Goal: Task Accomplishment & Management: Complete application form

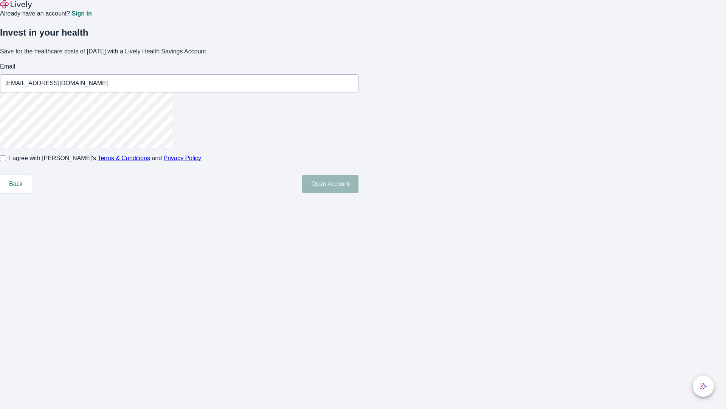
click at [6, 161] on input "I agree with Lively’s Terms & Conditions and Privacy Policy" at bounding box center [3, 158] width 6 height 6
checkbox input "true"
click at [359, 193] on button "Open Account" at bounding box center [330, 184] width 56 height 18
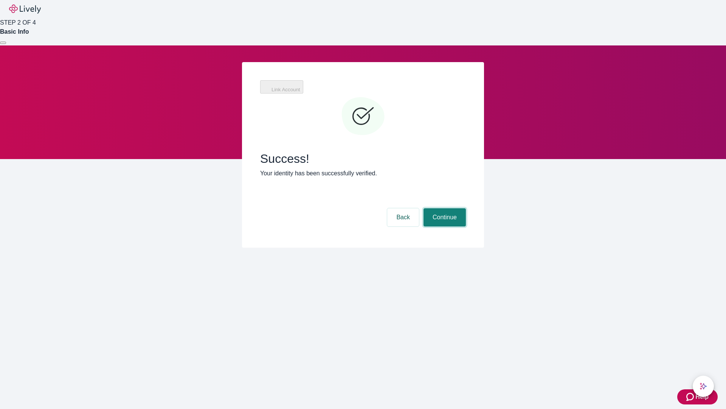
click at [444, 208] on button "Continue" at bounding box center [445, 217] width 42 height 18
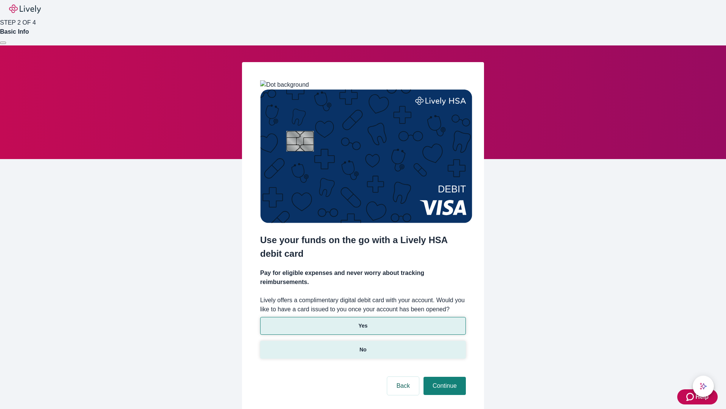
click at [363, 345] on p "No" at bounding box center [363, 349] width 7 height 8
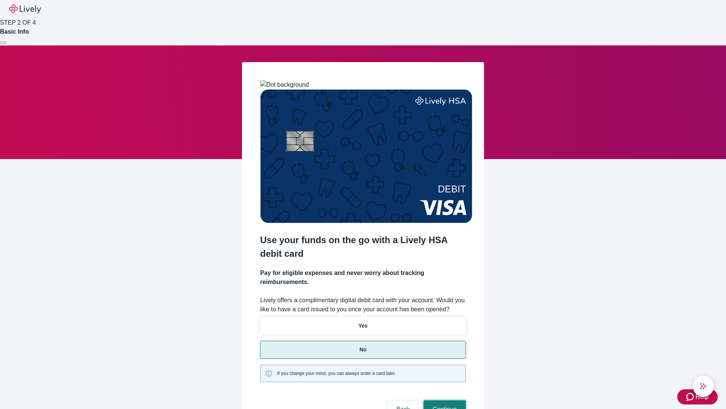
click at [444, 400] on button "Continue" at bounding box center [445, 409] width 42 height 18
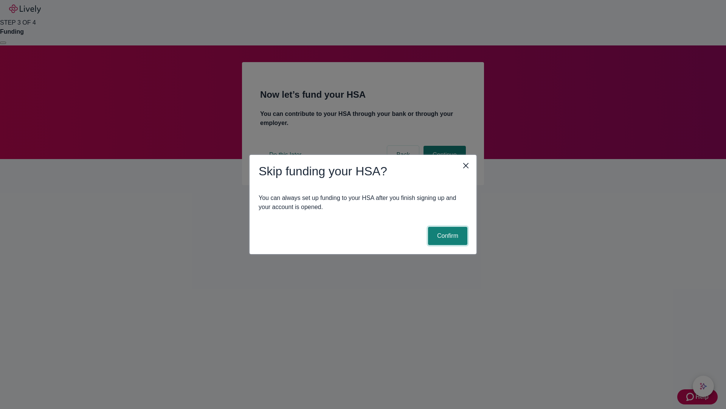
click at [447, 236] on button "Confirm" at bounding box center [447, 236] width 39 height 18
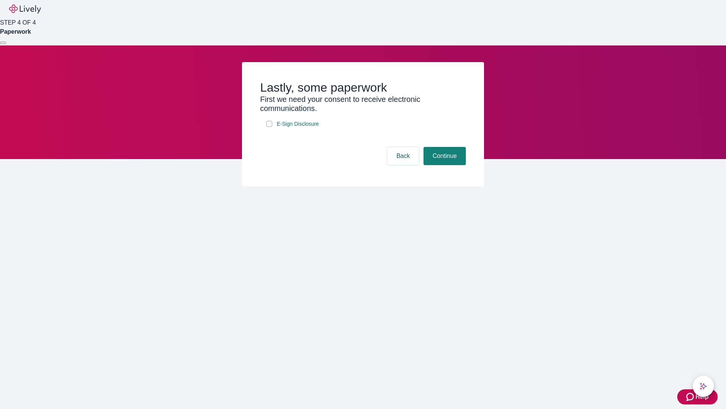
click at [269, 127] on input "E-Sign Disclosure" at bounding box center [269, 124] width 6 height 6
checkbox input "true"
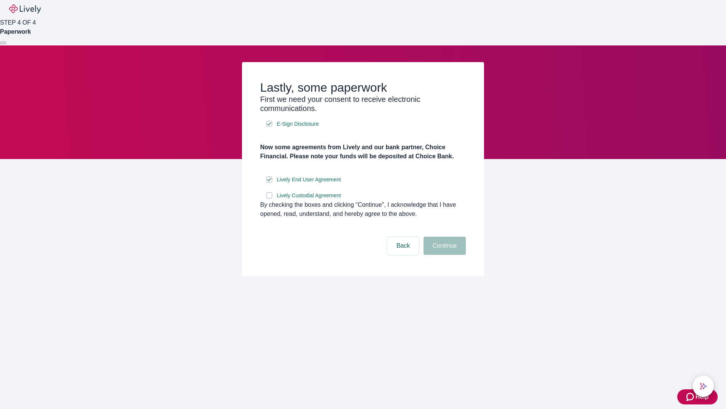
click at [269, 198] on input "Lively Custodial Agreement" at bounding box center [269, 195] width 6 height 6
checkbox input "true"
click at [444, 255] on button "Continue" at bounding box center [445, 245] width 42 height 18
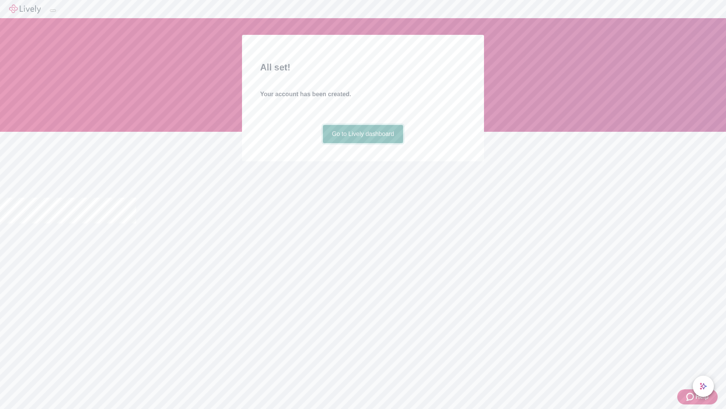
click at [363, 143] on link "Go to Lively dashboard" at bounding box center [363, 134] width 81 height 18
